Goal: Information Seeking & Learning: Learn about a topic

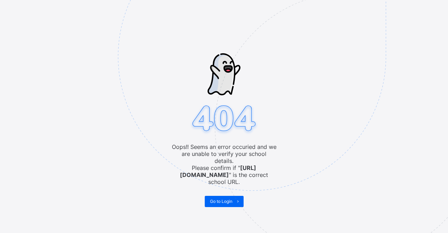
click at [219, 188] on img at bounding box center [300, 91] width 365 height 339
click at [219, 190] on img at bounding box center [300, 91] width 365 height 339
click at [218, 199] on img at bounding box center [300, 91] width 365 height 339
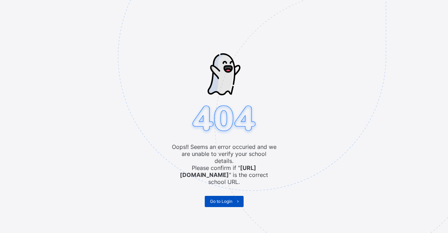
click at [218, 199] on span "Go to Login" at bounding box center [221, 201] width 22 height 5
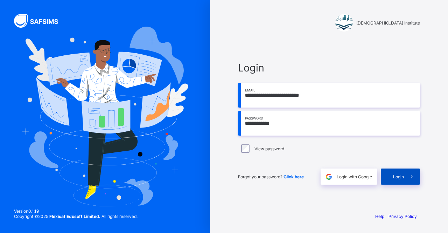
click at [408, 174] on span at bounding box center [412, 176] width 16 height 16
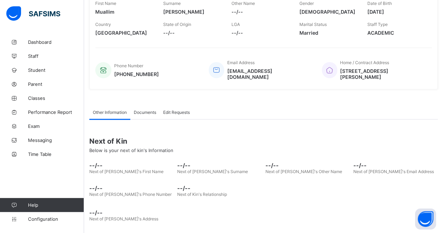
scroll to position [130, 0]
click at [29, 99] on span "Classes" at bounding box center [56, 98] width 56 height 6
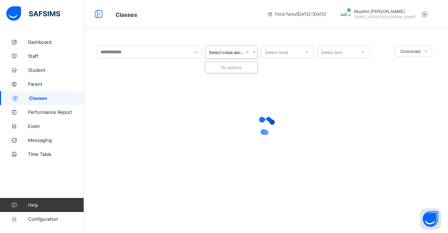
click at [227, 49] on div "Select class section" at bounding box center [225, 52] width 39 height 10
click at [235, 87] on div at bounding box center [266, 125] width 339 height 133
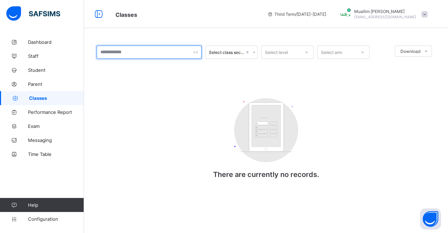
click at [185, 57] on input "text" at bounding box center [149, 52] width 105 height 13
click at [171, 77] on div "Select class section Select level Select arm Download Pdf Report Excel Report C…" at bounding box center [266, 119] width 339 height 147
click at [11, 97] on icon at bounding box center [15, 98] width 28 height 5
click at [36, 86] on span "Parent" at bounding box center [56, 84] width 56 height 6
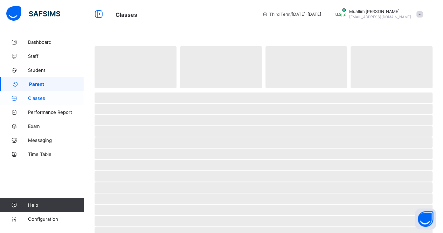
click at [35, 101] on link "Classes" at bounding box center [42, 98] width 84 height 14
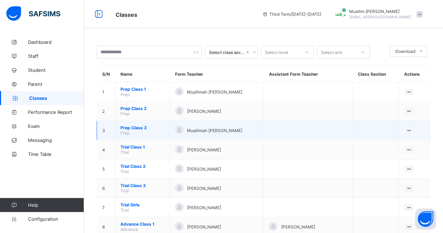
scroll to position [77, 0]
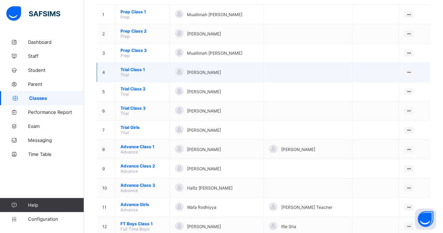
click at [132, 70] on td "Trial Class 1 Trial" at bounding box center [142, 72] width 55 height 19
click at [135, 67] on span "Trial Class 1" at bounding box center [142, 69] width 44 height 5
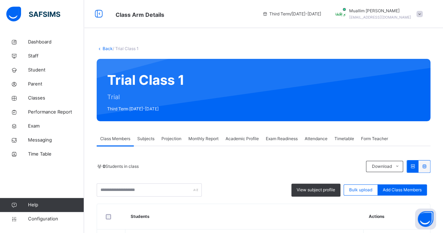
click at [167, 142] on div "Projection" at bounding box center [171, 139] width 27 height 14
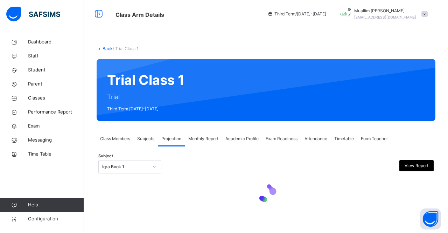
click at [319, 143] on div "Attendance" at bounding box center [316, 139] width 30 height 14
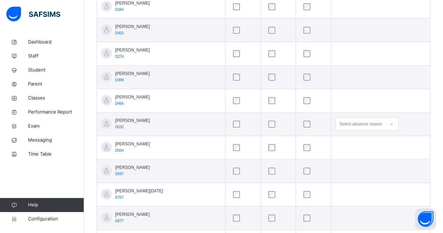
scroll to position [286, 0]
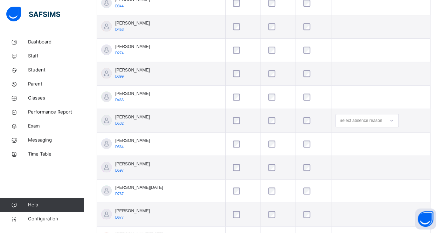
click at [302, 143] on div at bounding box center [313, 143] width 23 height 7
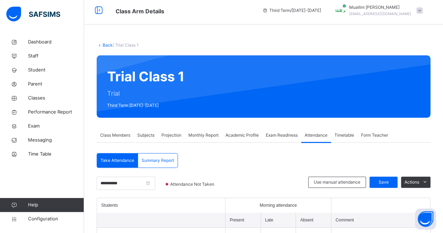
scroll to position [0, 0]
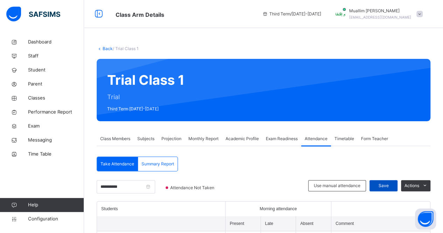
click at [391, 180] on div "Save" at bounding box center [383, 185] width 28 height 11
click at [387, 182] on span "Save" at bounding box center [384, 185] width 18 height 6
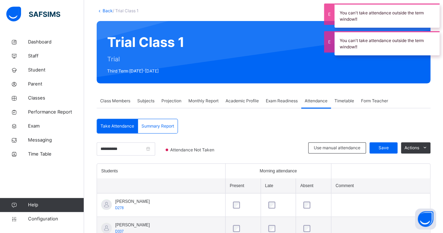
scroll to position [40, 0]
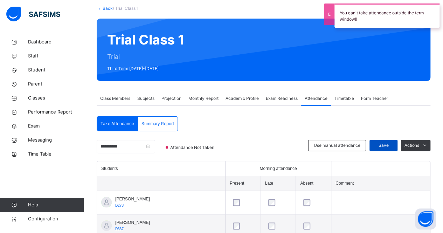
click at [389, 147] on span "Save" at bounding box center [384, 145] width 18 height 6
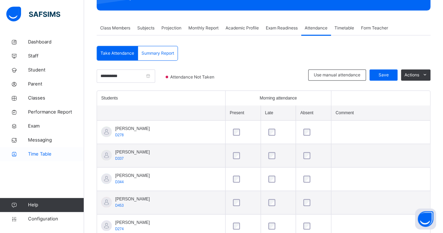
scroll to position [111, 0]
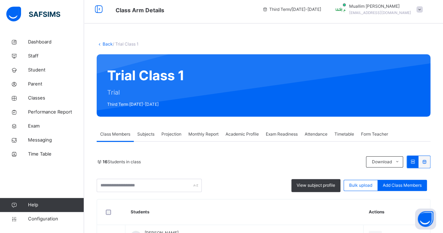
scroll to position [6, 0]
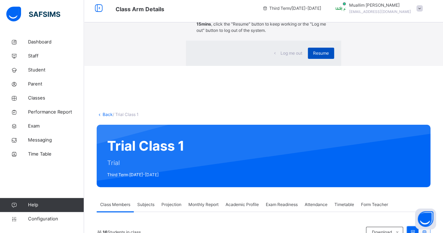
click at [313, 56] on span "Resume" at bounding box center [321, 53] width 16 height 6
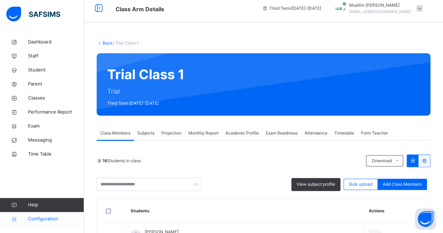
click at [38, 216] on span "Configuration" at bounding box center [56, 218] width 56 height 7
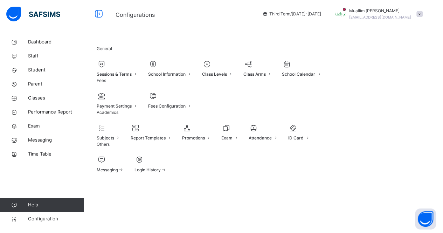
scroll to position [56, 0]
click at [231, 124] on icon at bounding box center [226, 128] width 10 height 8
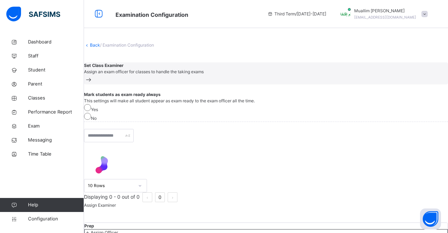
click at [105, 69] on span "Set Class Examiner" at bounding box center [266, 65] width 364 height 6
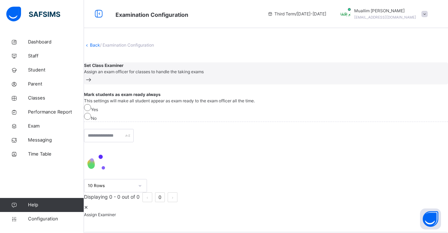
click at [125, 202] on div at bounding box center [266, 202] width 364 height 0
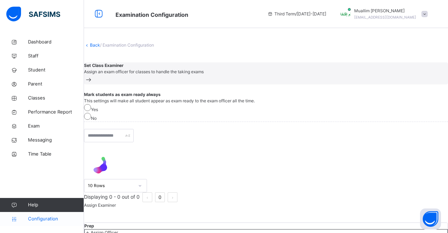
click at [56, 222] on span "Configuration" at bounding box center [56, 218] width 56 height 7
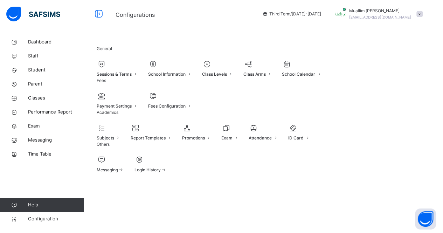
scroll to position [56, 0]
click at [44, 74] on link "Student" at bounding box center [42, 70] width 84 height 14
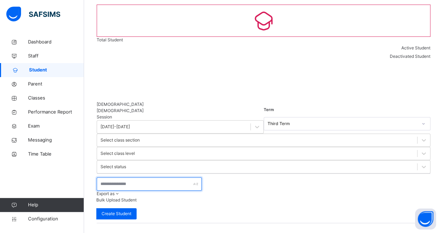
click at [179, 177] on input "text" at bounding box center [149, 183] width 105 height 13
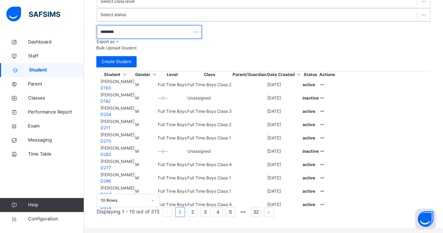
scroll to position [231, 0]
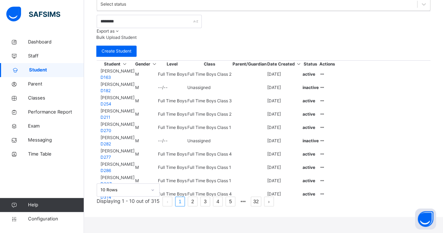
click at [197, 206] on link "2" at bounding box center [192, 201] width 9 height 9
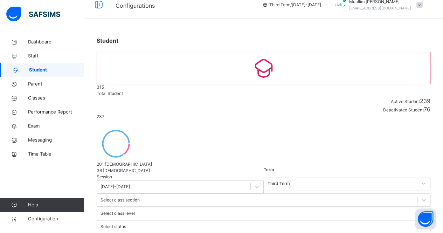
scroll to position [0, 0]
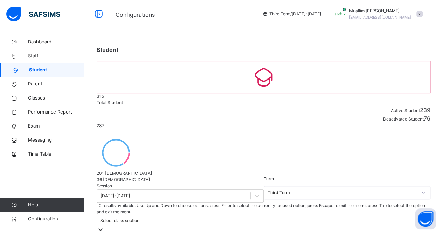
click at [139, 217] on div "Select class section" at bounding box center [119, 220] width 39 height 6
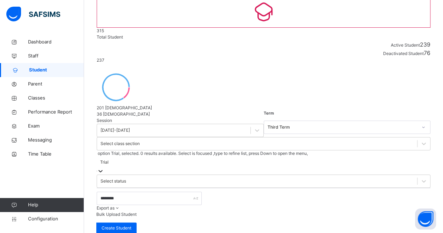
scroll to position [103, 0]
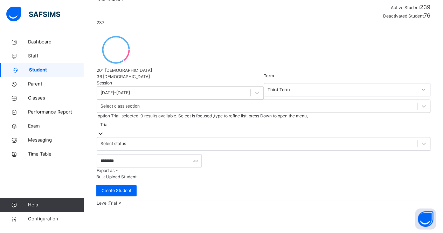
click at [116, 200] on span "Level: Trial" at bounding box center [107, 202] width 20 height 5
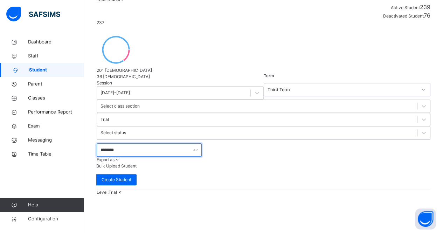
click at [134, 143] on input "********" at bounding box center [149, 149] width 105 height 13
type input "*"
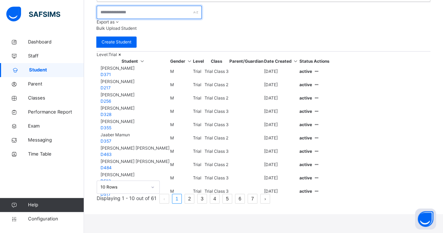
scroll to position [244, 0]
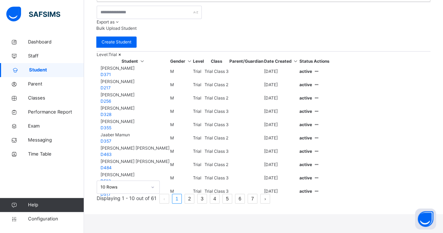
click at [194, 203] on li "2" at bounding box center [190, 199] width 10 height 10
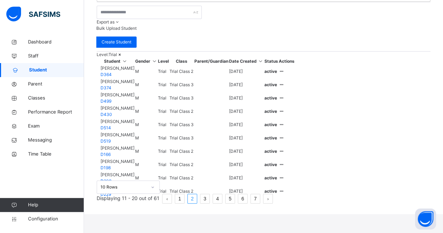
click at [210, 203] on li "3" at bounding box center [205, 199] width 10 height 10
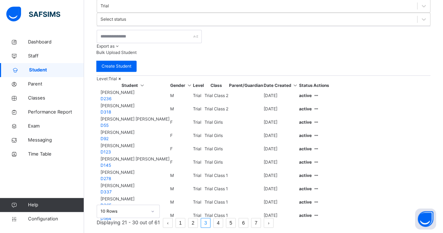
scroll to position [214, 0]
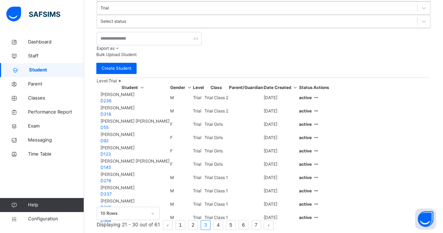
click at [229, 171] on td "Trial Class 1" at bounding box center [216, 177] width 25 height 13
click at [319, 184] on ul "View Profile Edit Student Link Parent/Guardian Delete Student" at bounding box center [290, 213] width 58 height 58
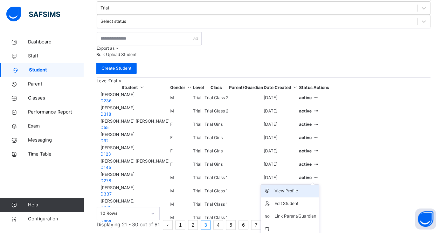
click at [316, 187] on div "View Profile" at bounding box center [295, 190] width 42 height 7
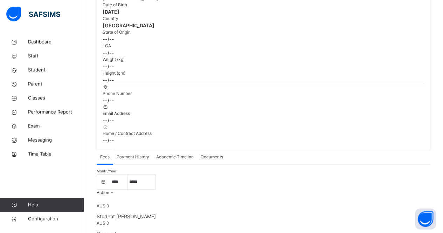
scroll to position [138, 0]
click at [181, 153] on span "Academic Timeline" at bounding box center [174, 156] width 37 height 6
click at [211, 153] on span "Documents" at bounding box center [212, 156] width 22 height 6
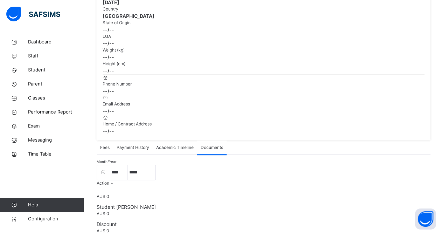
scroll to position [130, 0]
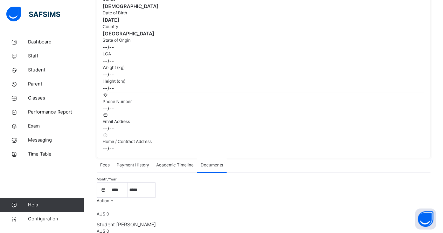
click at [153, 158] on div "Academic Timeline" at bounding box center [175, 165] width 44 height 14
click at [138, 158] on div "Payment History" at bounding box center [133, 165] width 40 height 14
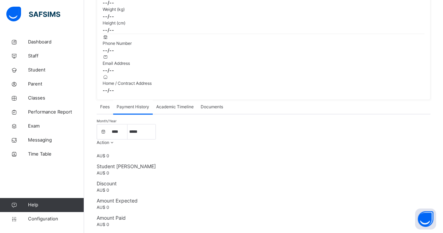
click at [174, 104] on span "Academic Timeline" at bounding box center [174, 107] width 37 height 6
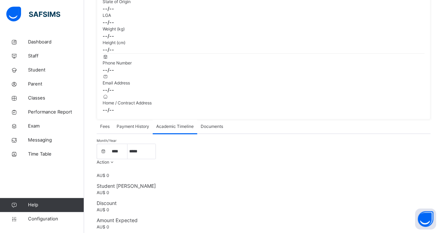
click at [213, 123] on span "Documents" at bounding box center [212, 126] width 22 height 6
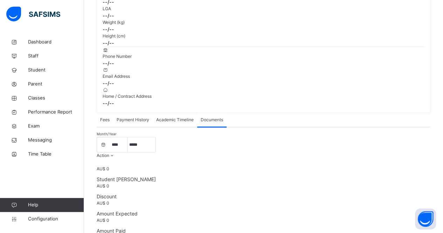
scroll to position [187, 0]
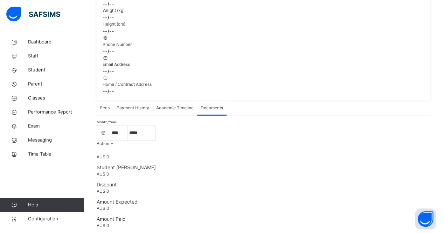
click at [164, 105] on span "Academic Timeline" at bounding box center [174, 108] width 37 height 6
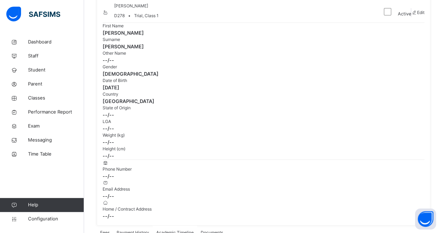
scroll to position [0, 0]
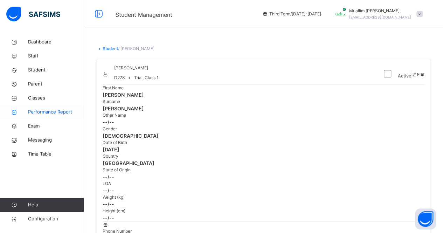
click at [47, 114] on span "Performance Report" at bounding box center [56, 112] width 56 height 7
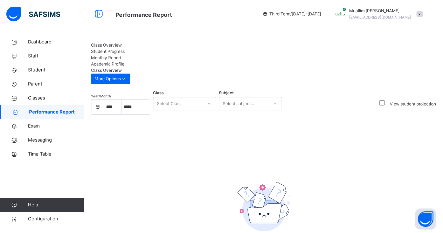
click at [140, 54] on div "Student Progress" at bounding box center [263, 51] width 345 height 6
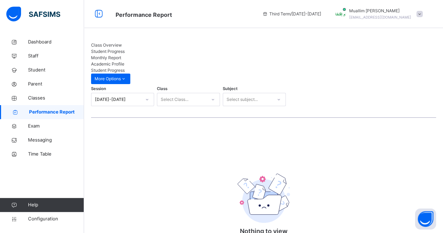
click at [181, 55] on div "Monthly Report" at bounding box center [263, 58] width 345 height 6
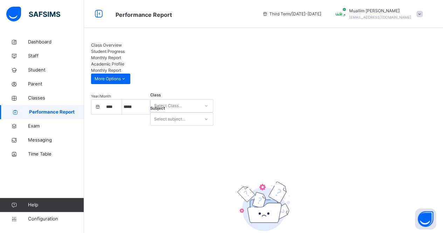
click at [125, 49] on span "Student Progress" at bounding box center [108, 51] width 34 height 5
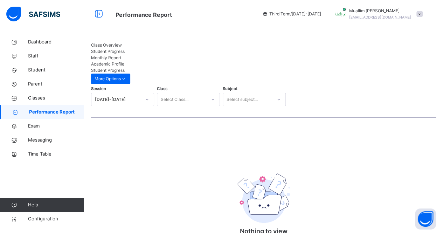
click at [104, 48] on span "Class Overview" at bounding box center [106, 44] width 31 height 5
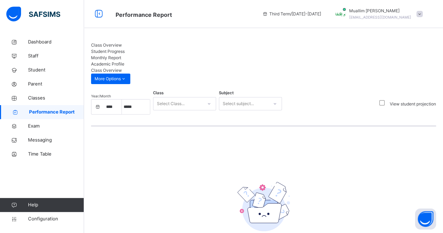
click at [160, 54] on div "Student Progress" at bounding box center [263, 51] width 345 height 6
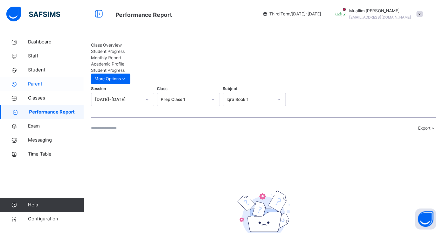
click at [67, 86] on span "Parent" at bounding box center [56, 84] width 56 height 7
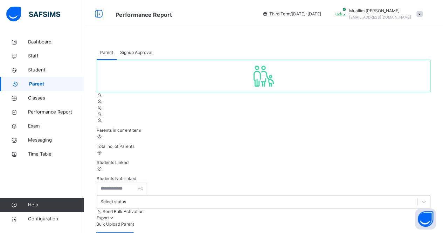
click at [67, 87] on span "Parent" at bounding box center [56, 84] width 55 height 7
click at [80, 113] on span "Performance Report" at bounding box center [56, 112] width 56 height 7
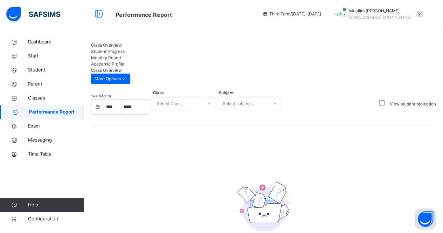
click at [388, 100] on div "View student projection" at bounding box center [406, 103] width 58 height 7
click at [381, 100] on div "View student projection" at bounding box center [406, 103] width 58 height 7
click at [152, 93] on div "Year/Month **** **** **** **** **** **** **** ***** ******** ***** ***** *** **…" at bounding box center [186, 104] width 191 height 22
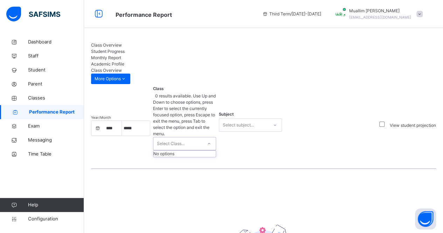
click at [167, 137] on div "Select Class..." at bounding box center [171, 143] width 28 height 13
click at [256, 93] on div "Year/Month **** **** **** **** **** **** **** ***** ******** ***** ***** *** **…" at bounding box center [263, 131] width 345 height 76
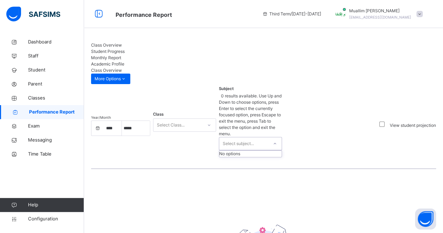
click at [256, 137] on div "Select subject..." at bounding box center [243, 143] width 49 height 13
click at [254, 151] on div "No options" at bounding box center [250, 154] width 62 height 6
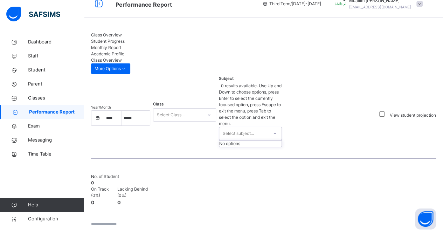
click at [94, 180] on span "0" at bounding box center [92, 182] width 3 height 5
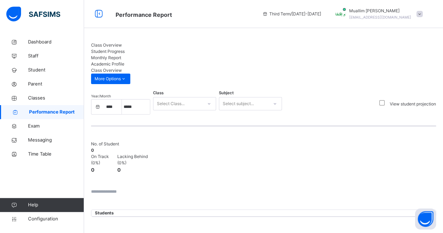
click at [109, 154] on span "On Track" at bounding box center [100, 156] width 18 height 5
click at [140, 48] on div "Student Progress" at bounding box center [263, 51] width 345 height 6
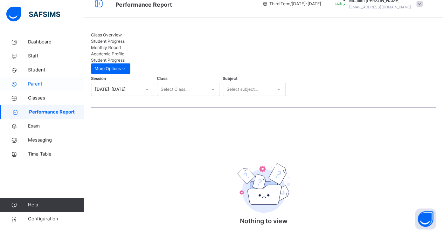
click at [51, 88] on link "Parent" at bounding box center [42, 84] width 84 height 14
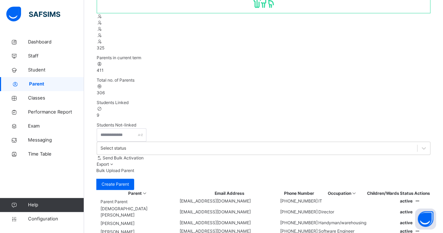
scroll to position [78, 0]
click at [99, 113] on span "9" at bounding box center [98, 115] width 2 height 5
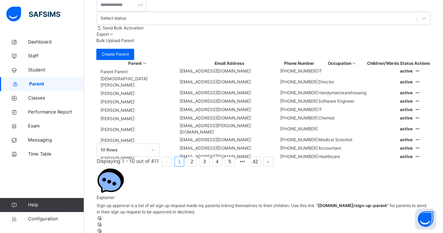
scroll to position [209, 0]
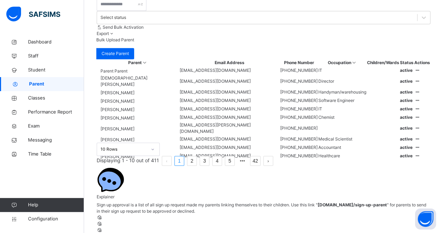
click at [196, 165] on link "2" at bounding box center [191, 160] width 9 height 9
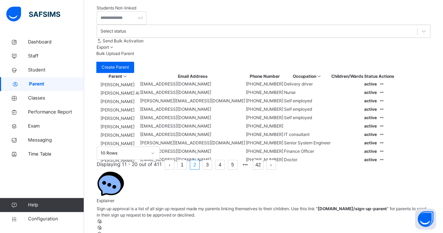
scroll to position [214, 0]
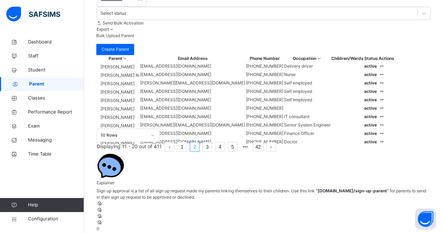
click at [212, 152] on li "3" at bounding box center [207, 147] width 10 height 10
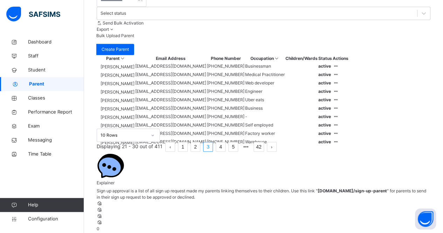
drag, startPoint x: 340, startPoint y: 197, endPoint x: 346, endPoint y: 199, distance: 6.5
click at [346, 152] on ul "Displaying 21 - 30 out of 411 1 2 3 4 5 42" at bounding box center [264, 147] width 334 height 10
click at [226, 152] on li "4" at bounding box center [221, 147] width 10 height 10
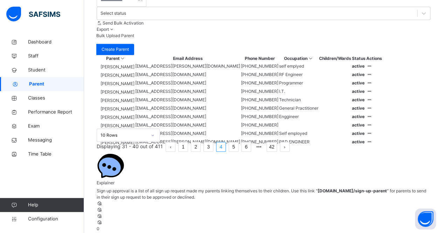
scroll to position [210, 0]
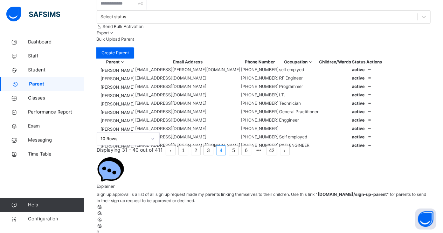
click at [238, 155] on li "5" at bounding box center [234, 150] width 10 height 10
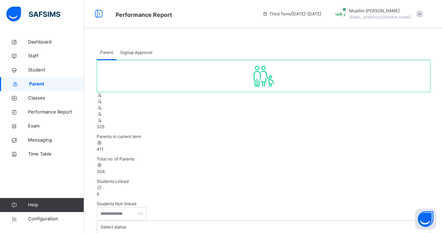
scroll to position [55, 0]
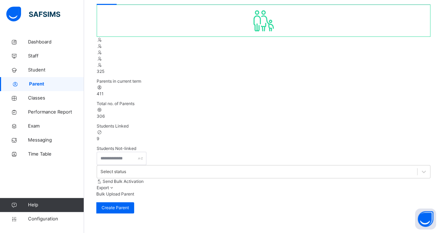
drag, startPoint x: 250, startPoint y: 120, endPoint x: 200, endPoint y: 126, distance: 50.7
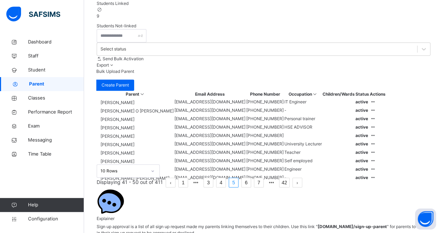
scroll to position [214, 0]
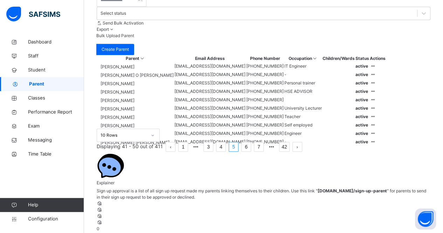
click at [251, 152] on li "6" at bounding box center [246, 147] width 10 height 10
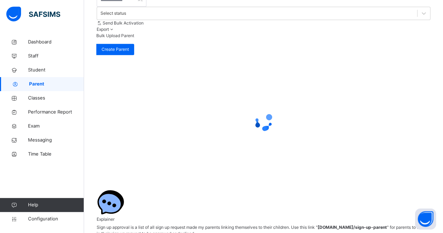
scroll to position [0, 0]
